Goal: Subscribe to service/newsletter

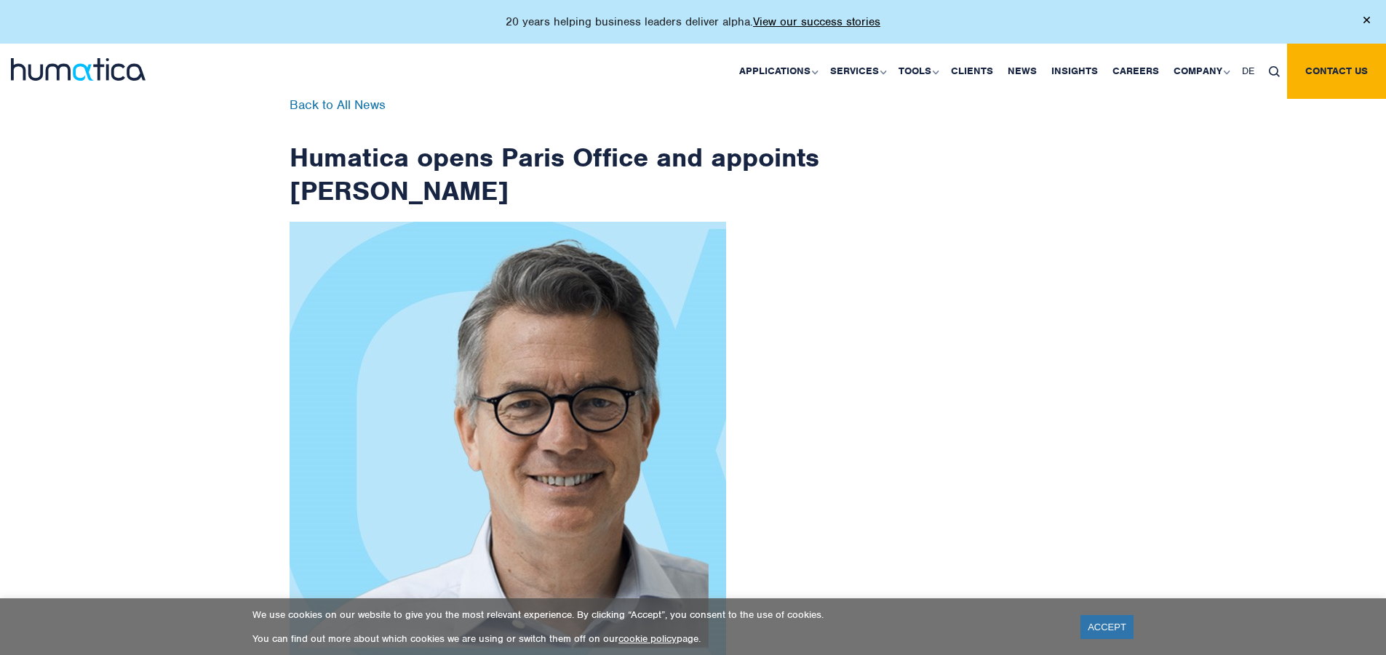
scroll to position [2320, 0]
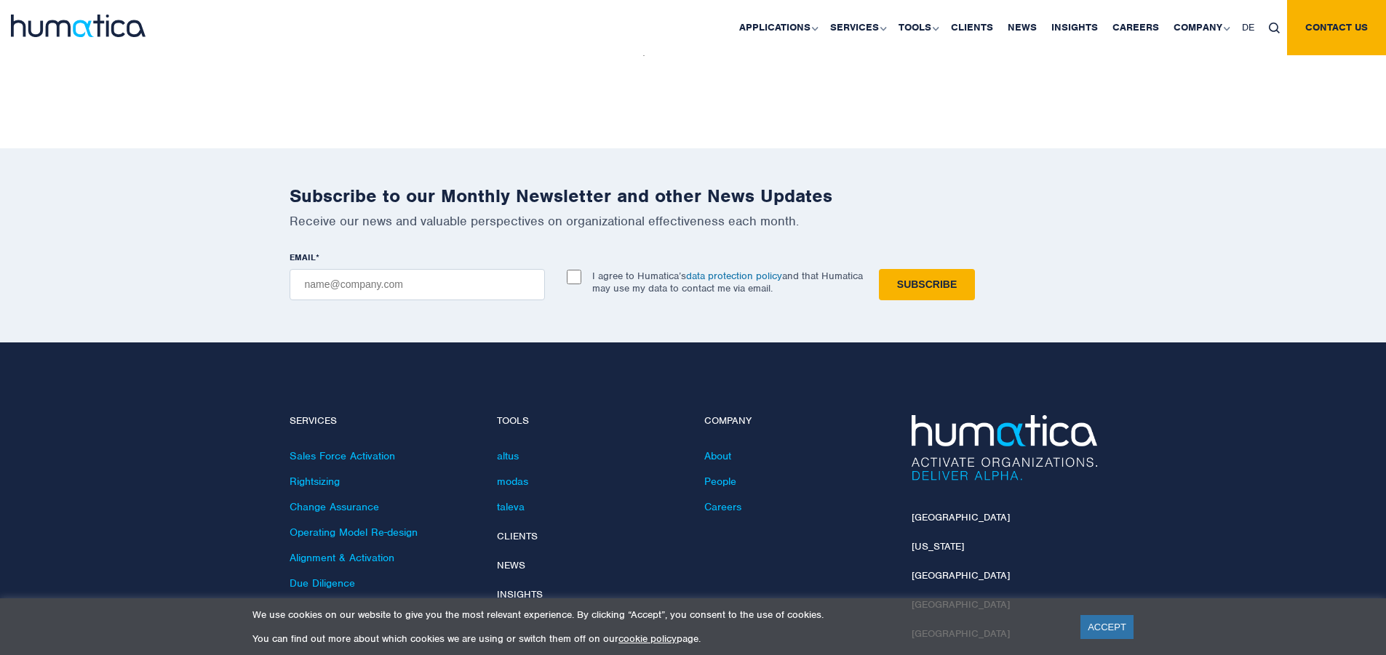
checkbox input "true"
type input "[EMAIL_ADDRESS][DOMAIN_NAME]"
click at [879, 269] on input "Subscribe" at bounding box center [927, 284] width 96 height 31
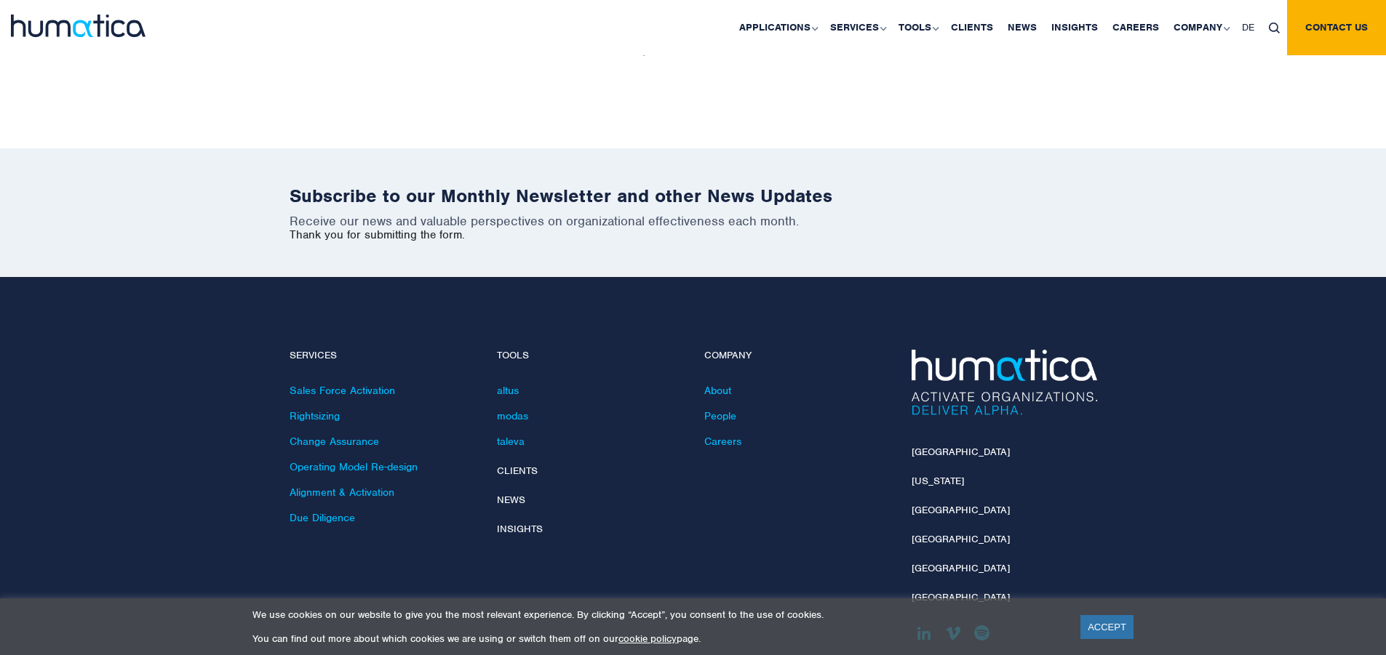
scroll to position [2255, 0]
